Goal: Information Seeking & Learning: Understand process/instructions

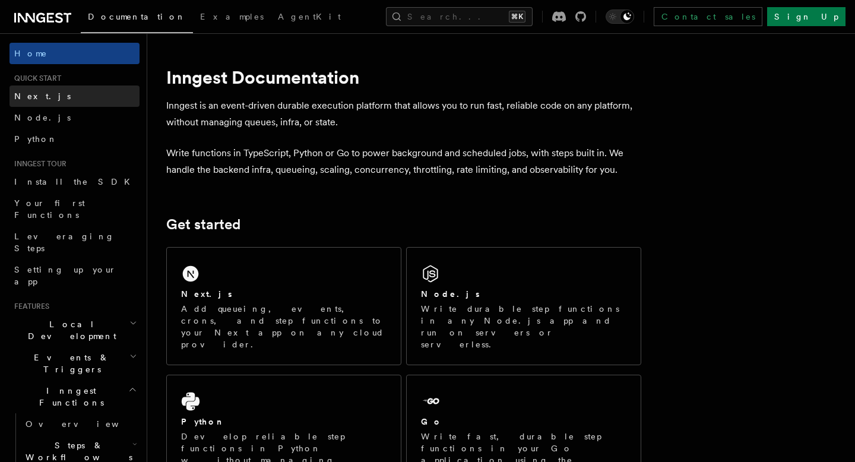
click at [26, 99] on span "Next.js" at bounding box center [42, 96] width 56 height 10
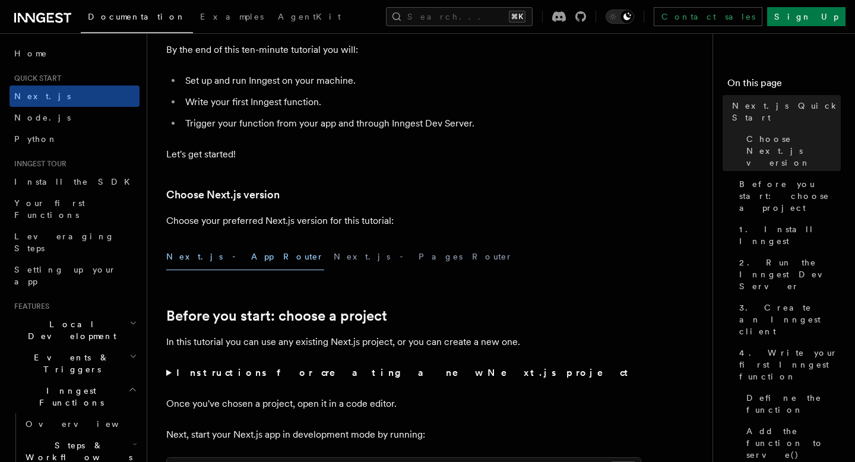
scroll to position [147, 0]
click at [196, 254] on button "Next.js - App Router" at bounding box center [245, 255] width 158 height 27
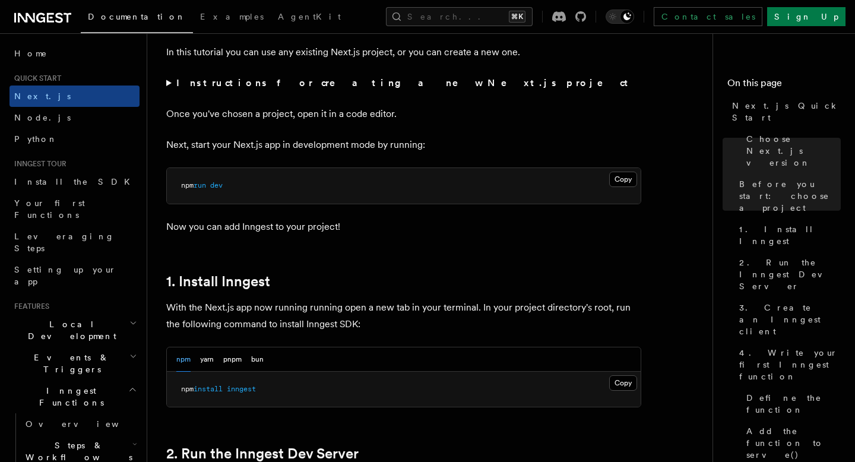
scroll to position [447, 0]
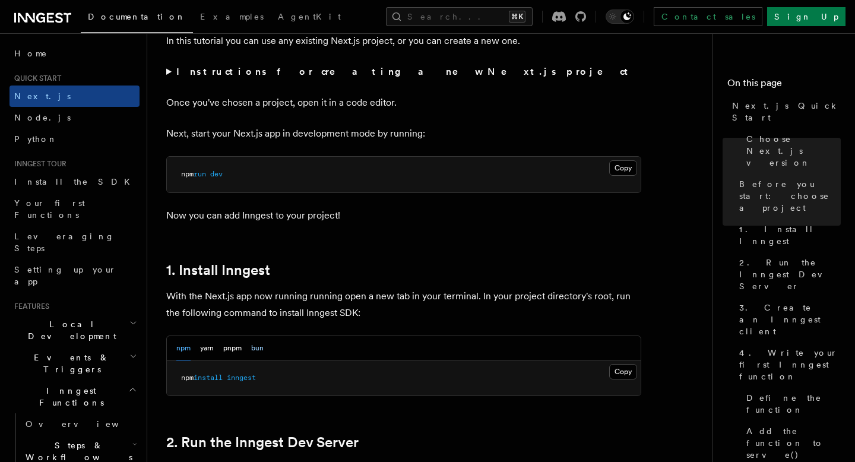
click at [258, 349] on button "bun" at bounding box center [257, 348] width 12 height 24
click at [625, 372] on button "Copy Copied" at bounding box center [623, 371] width 28 height 15
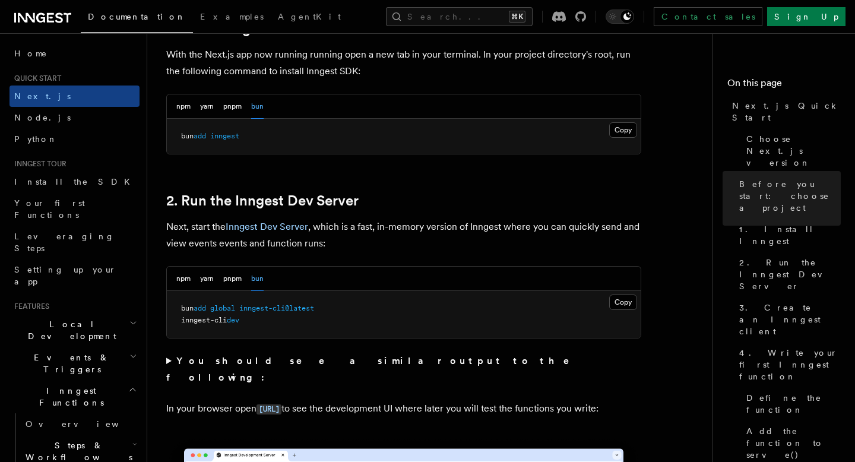
scroll to position [690, 0]
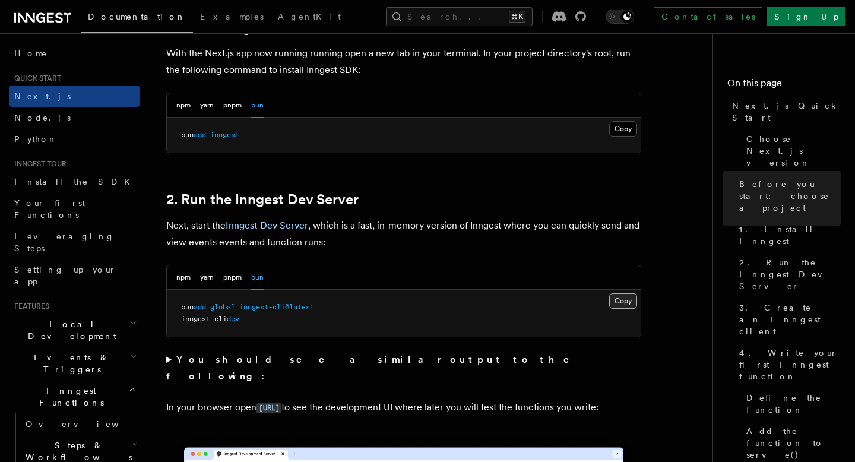
click at [620, 299] on button "Copy Copied" at bounding box center [623, 300] width 28 height 15
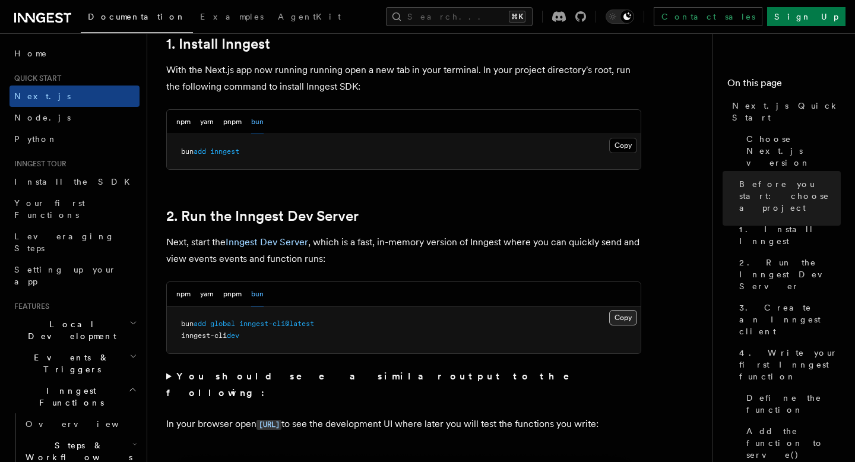
click at [628, 317] on button "Copy Copied" at bounding box center [623, 317] width 28 height 15
click at [179, 288] on button "npm" at bounding box center [183, 294] width 14 height 24
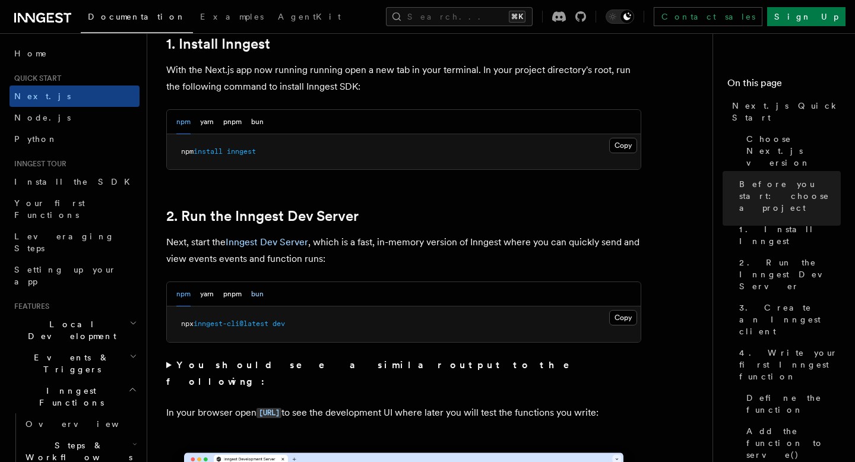
click at [260, 296] on button "bun" at bounding box center [257, 294] width 12 height 24
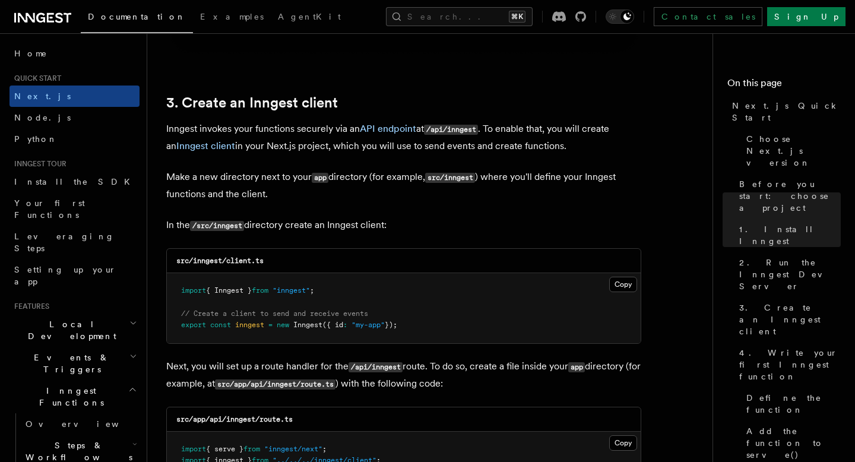
scroll to position [1381, 0]
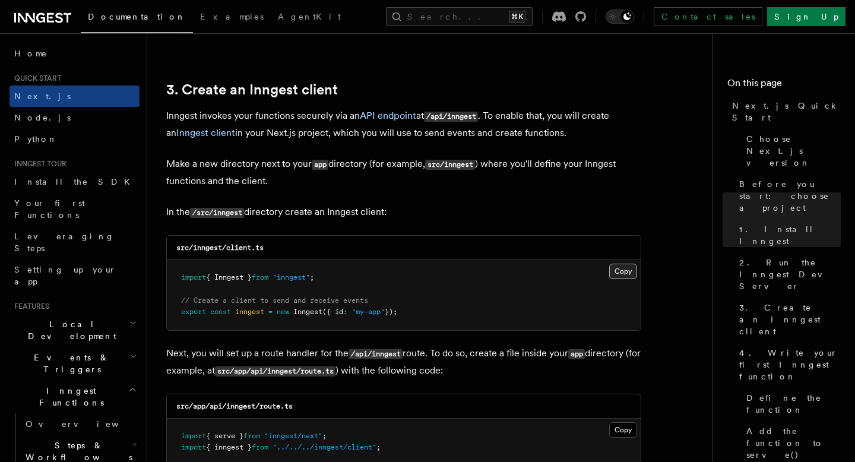
click at [616, 278] on button "Copy Copied" at bounding box center [623, 271] width 28 height 15
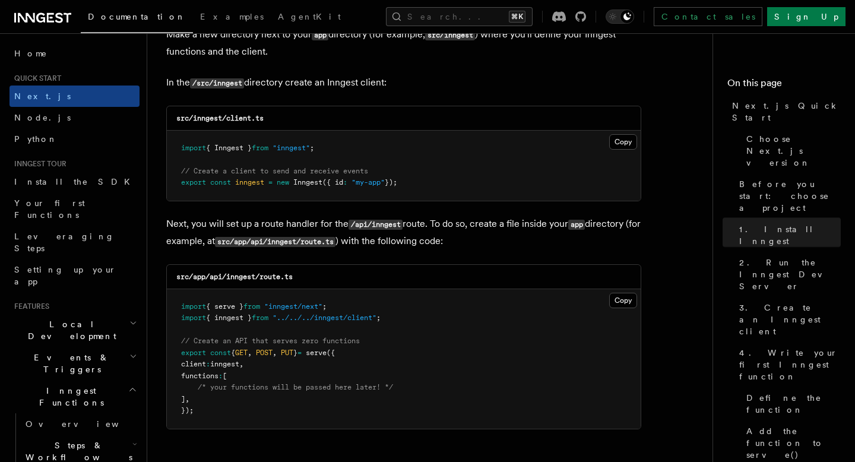
scroll to position [1536, 0]
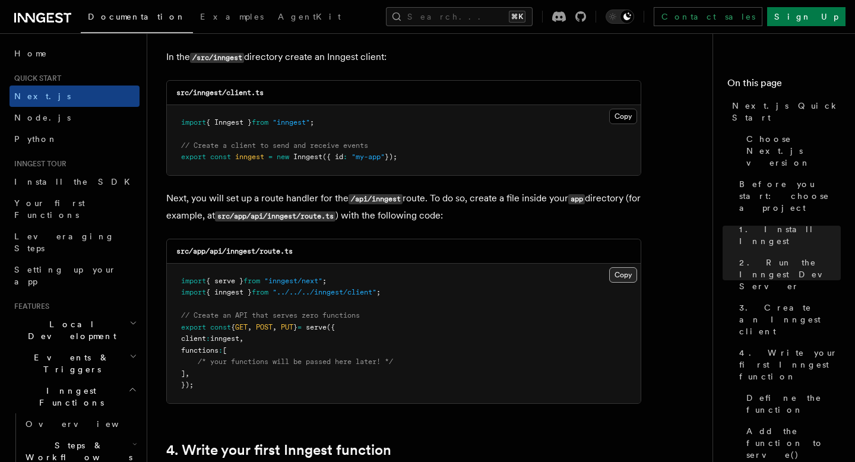
click at [614, 274] on button "Copy Copied" at bounding box center [623, 274] width 28 height 15
click at [633, 274] on button "Copy Copied" at bounding box center [623, 274] width 28 height 15
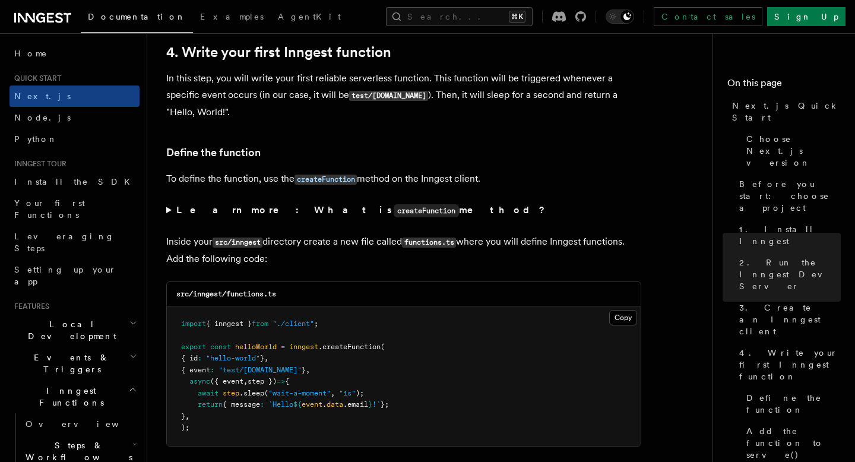
scroll to position [1974, 0]
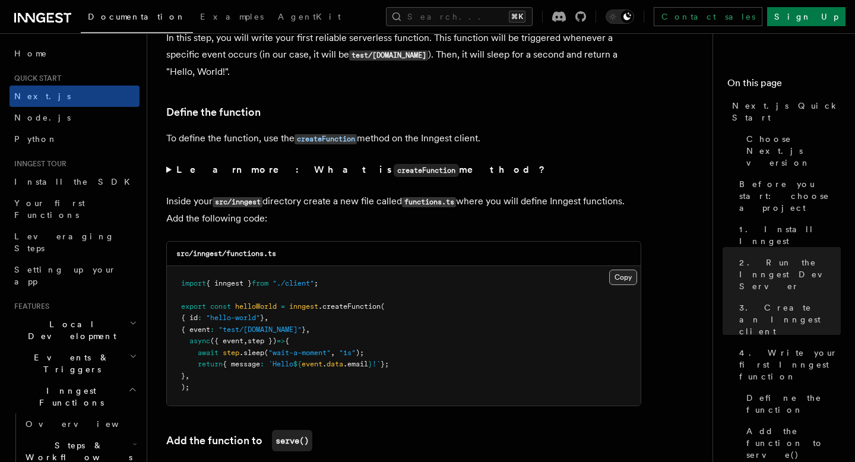
click at [623, 282] on button "Copy Copied" at bounding box center [623, 277] width 28 height 15
